Goal: Information Seeking & Learning: Learn about a topic

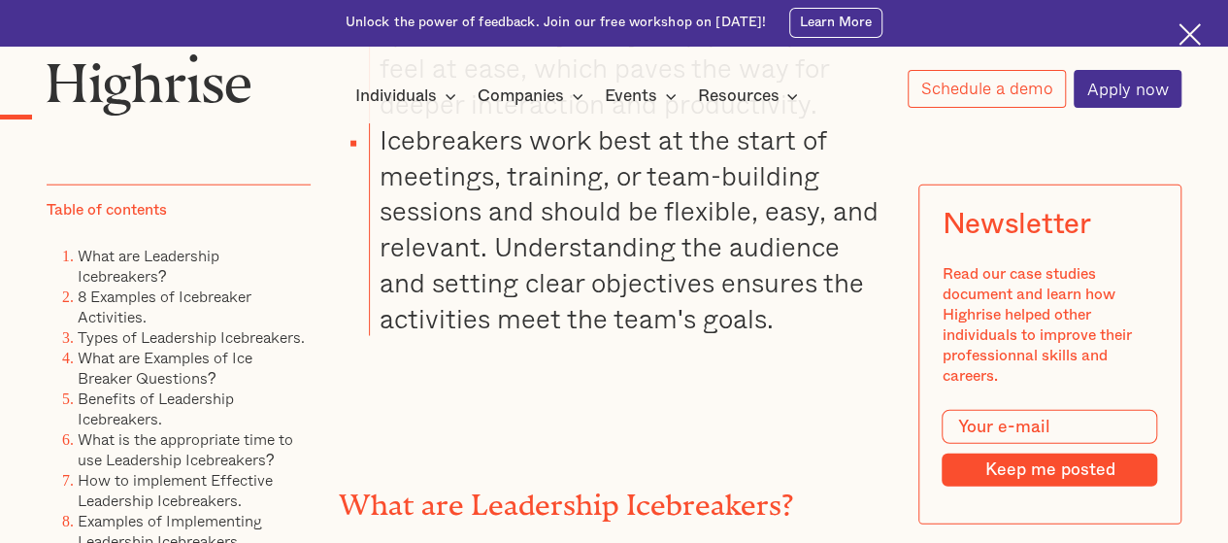
scroll to position [2620, 0]
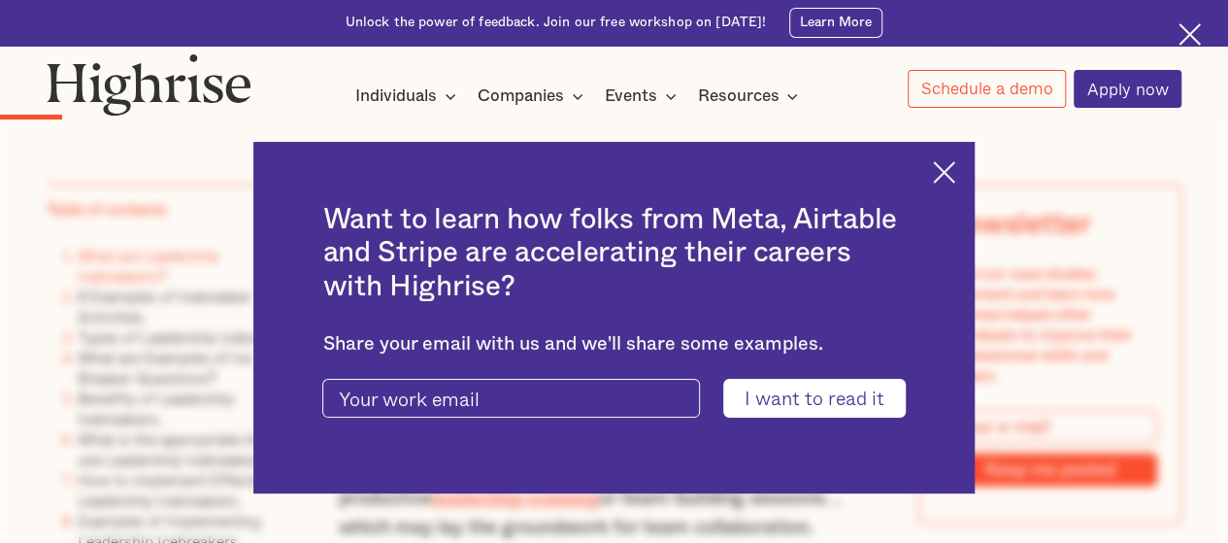
click at [941, 164] on div "Want to learn how folks from Meta, Airtable and Stripe are accelerating their c…" at bounding box center [613, 317] width 720 height 351
click at [953, 168] on img at bounding box center [944, 172] width 22 height 22
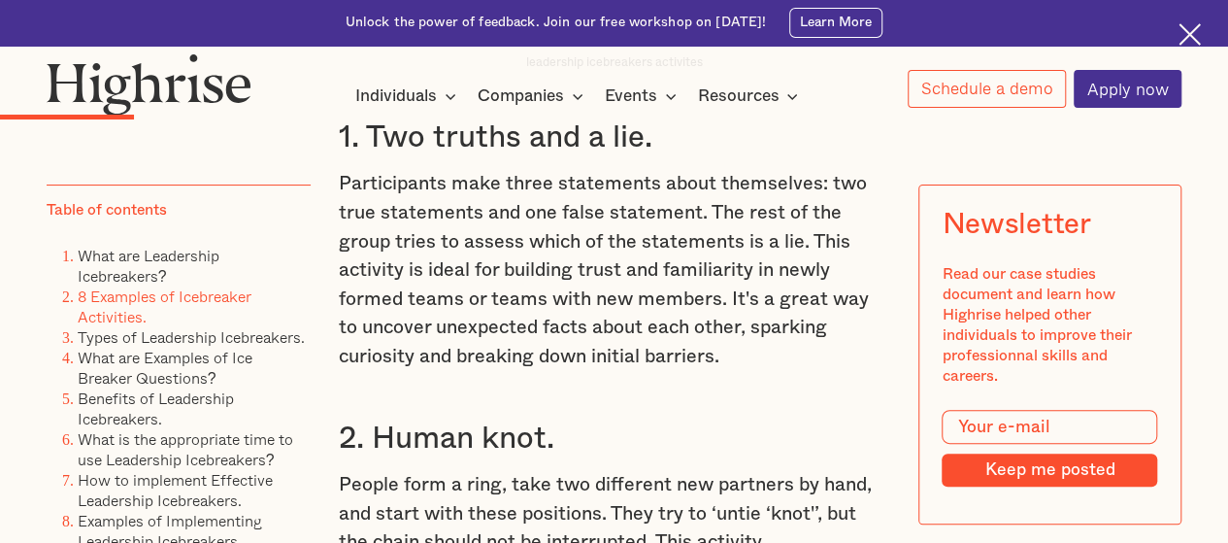
scroll to position [3785, 0]
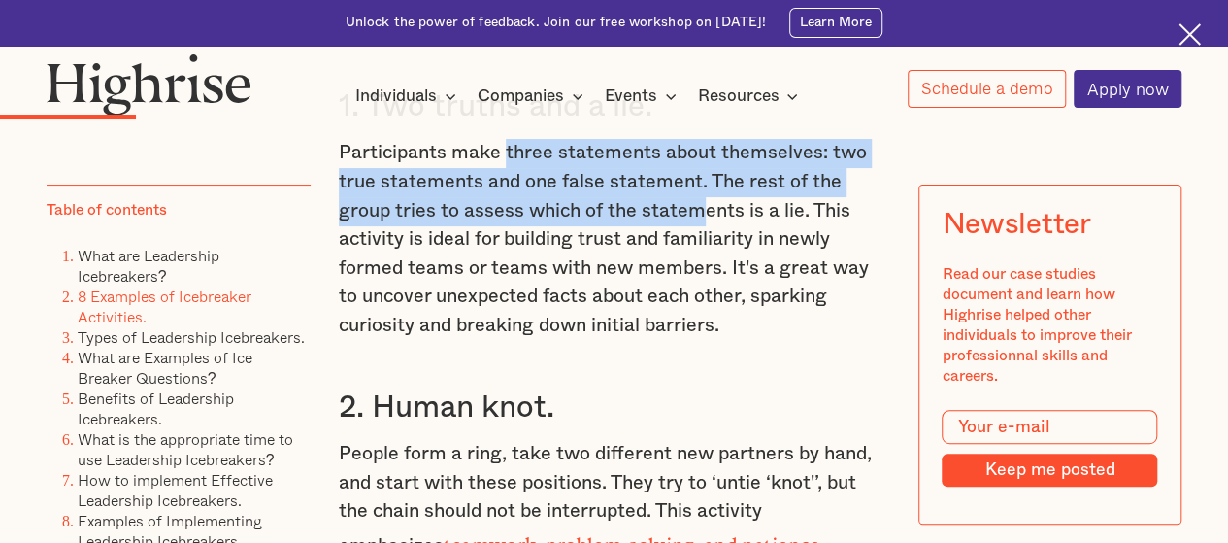
drag, startPoint x: 502, startPoint y: 181, endPoint x: 708, endPoint y: 226, distance: 210.5
click at [708, 226] on p "Participants make three statements about themselves: two true statements and on…" at bounding box center [614, 239] width 551 height 201
click at [699, 231] on p "Participants make three statements about themselves: two true statements and on…" at bounding box center [614, 239] width 551 height 201
click at [578, 199] on p "Participants make three statements about themselves: two true statements and on…" at bounding box center [614, 239] width 551 height 201
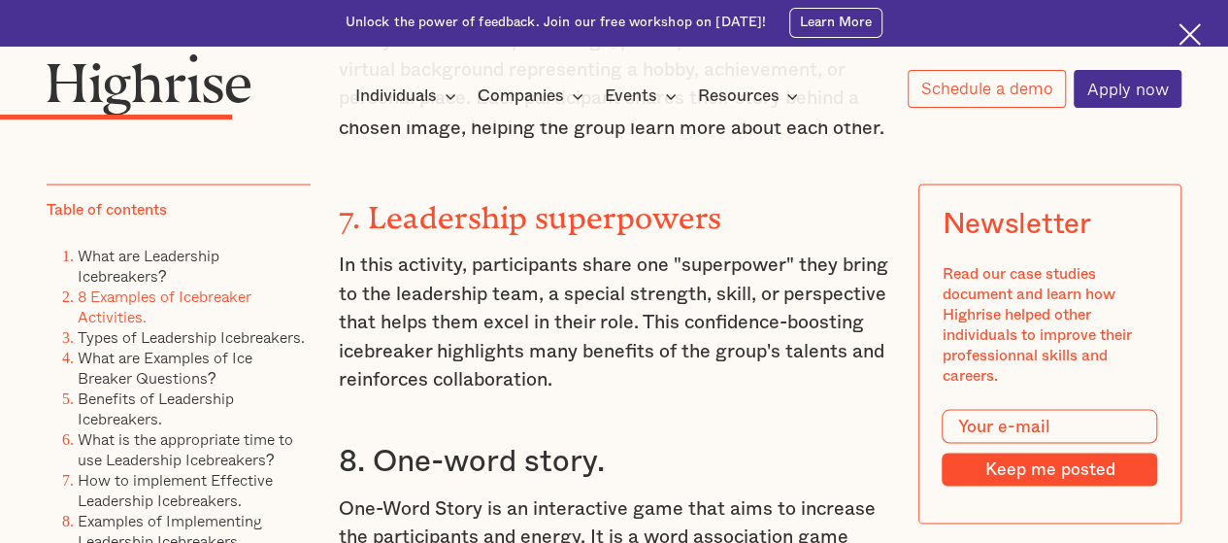
scroll to position [5435, 0]
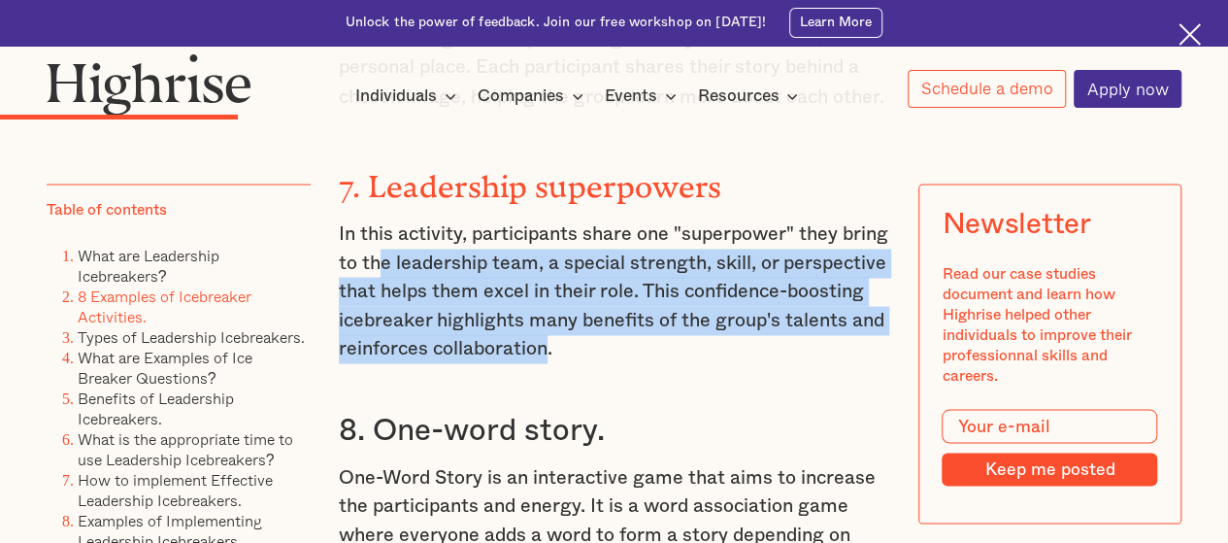
drag, startPoint x: 429, startPoint y: 253, endPoint x: 757, endPoint y: 326, distance: 336.0
click at [757, 326] on p "In this activity, participants share one "superpower" they bring to the leaders…" at bounding box center [614, 291] width 551 height 144
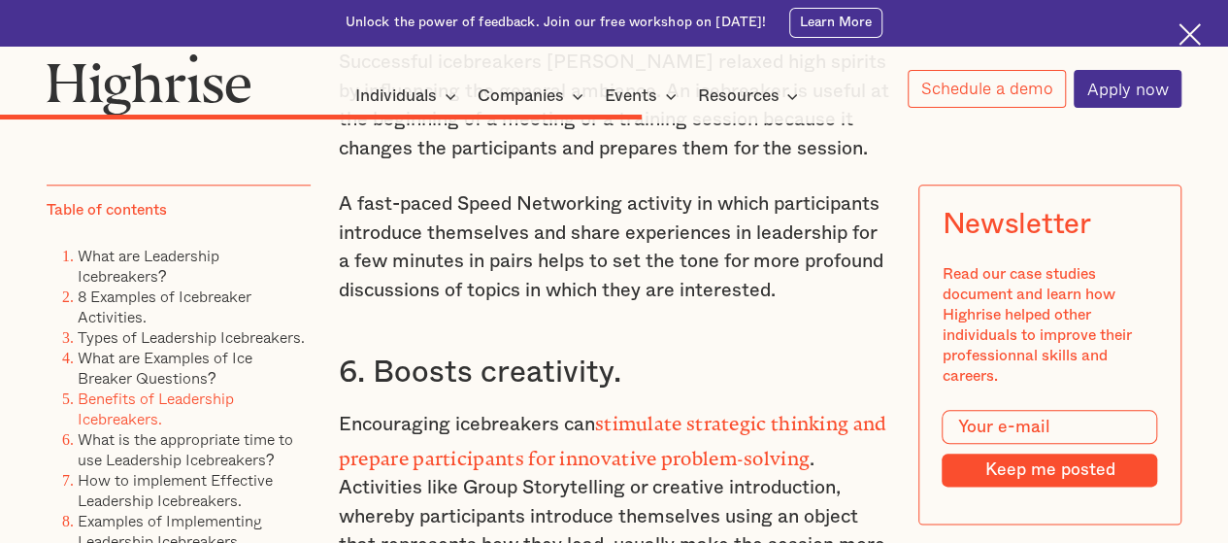
scroll to position [12131, 0]
